Goal: Understand site structure: Understand site structure

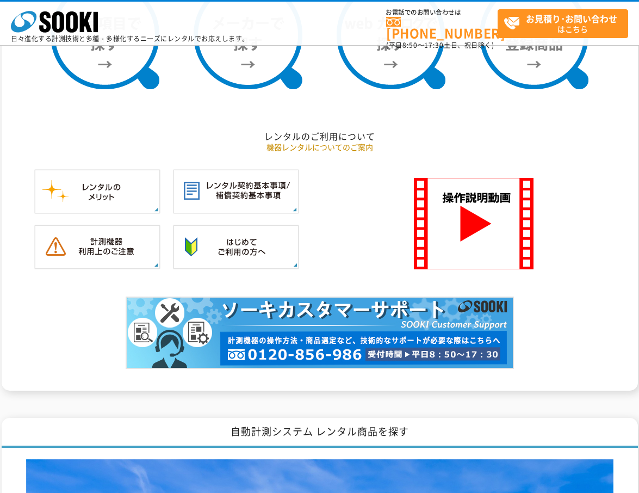
scroll to position [979, 0]
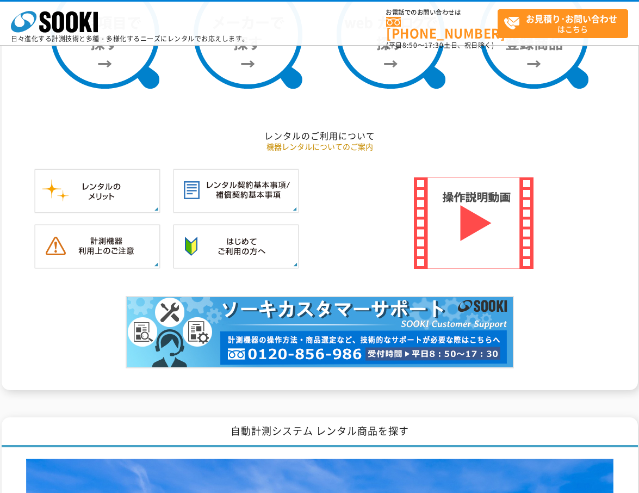
click at [496, 238] on img at bounding box center [474, 222] width 120 height 91
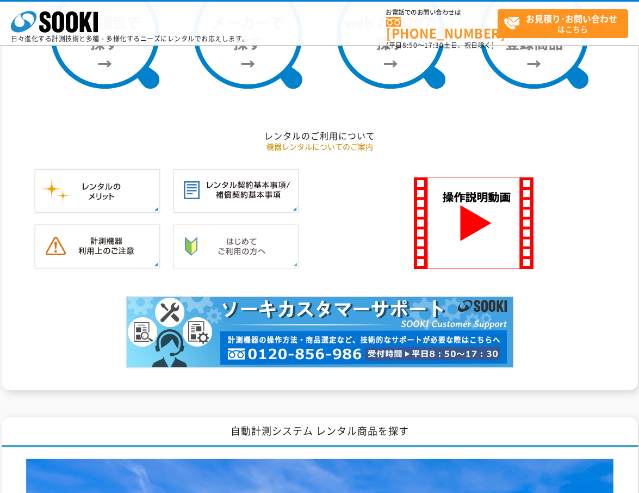
click at [215, 241] on img at bounding box center [236, 246] width 126 height 45
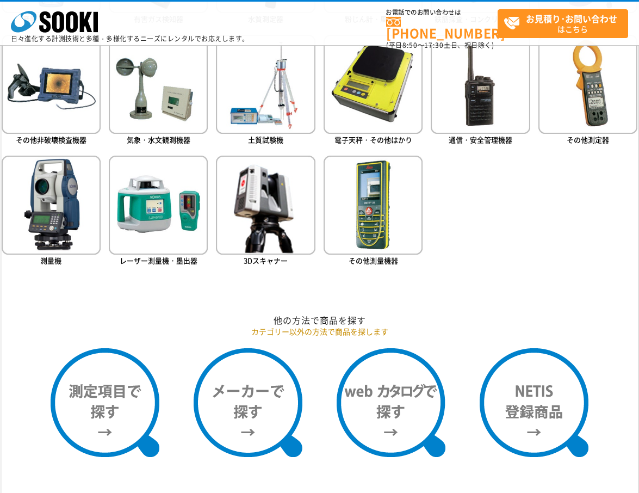
scroll to position [925, 0]
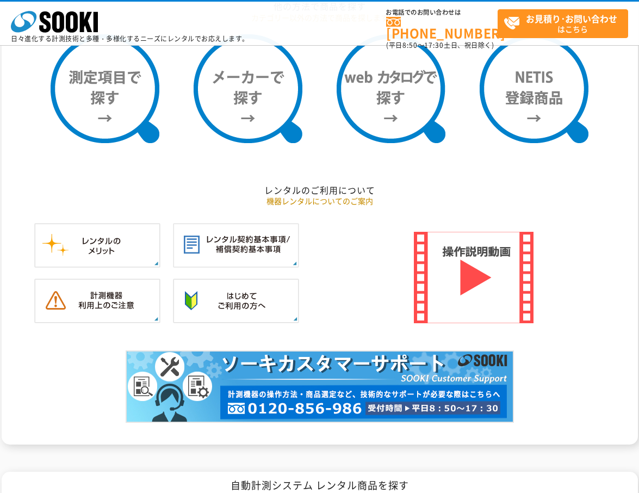
click at [473, 269] on img at bounding box center [474, 277] width 120 height 91
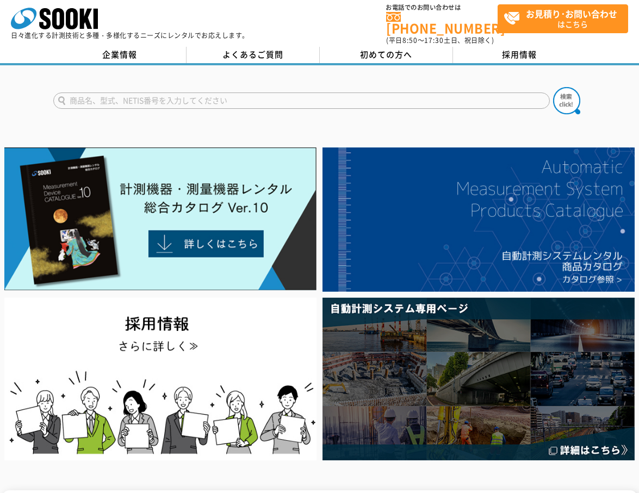
scroll to position [0, 0]
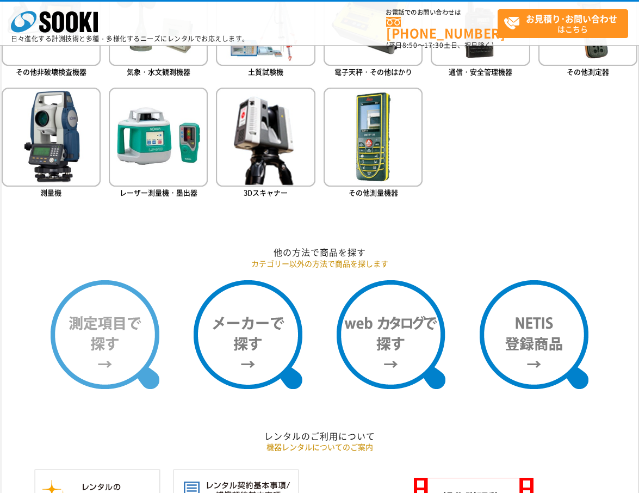
scroll to position [762, 0]
